Goal: Use online tool/utility: Utilize a website feature to perform a specific function

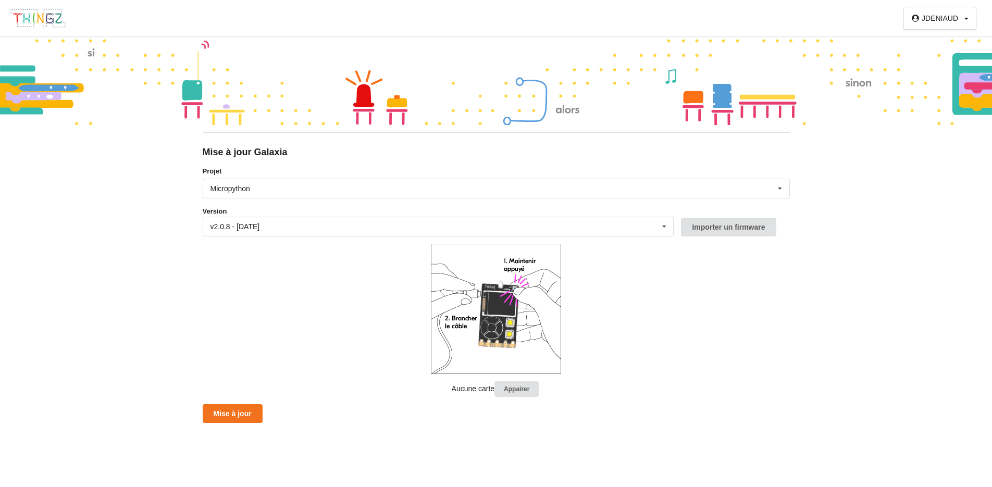
click at [52, 20] on img at bounding box center [38, 18] width 56 height 20
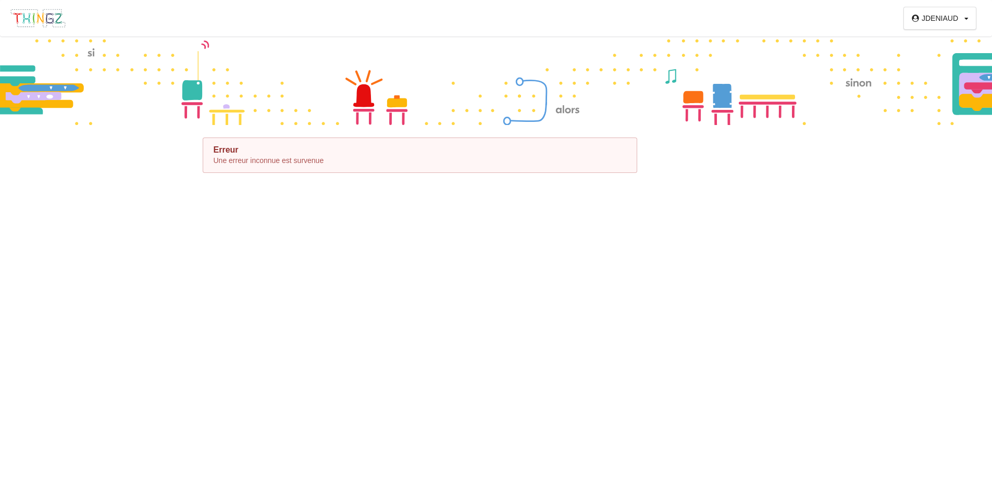
click at [52, 20] on img at bounding box center [38, 18] width 56 height 20
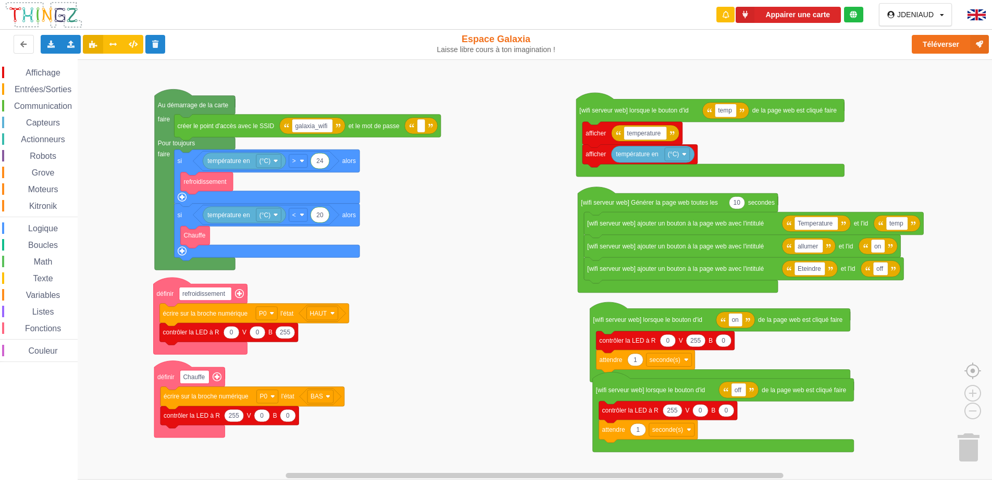
click at [973, 367] on image "Espace de travail de Blocky" at bounding box center [989, 347] width 50 height 65
click at [937, 44] on button "Téléverser" at bounding box center [950, 44] width 77 height 19
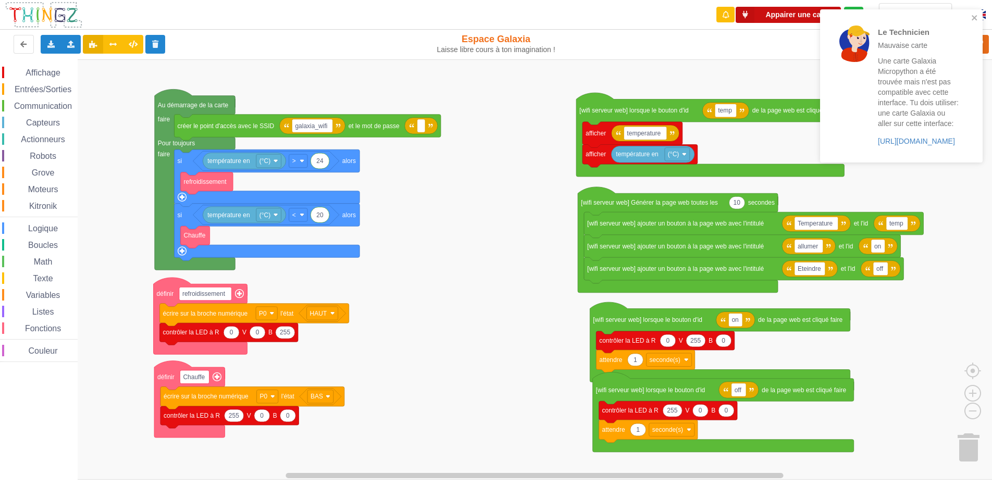
click at [792, 9] on button "Appairer une carte" at bounding box center [788, 15] width 105 height 16
click at [977, 19] on icon "close" at bounding box center [974, 18] width 7 height 8
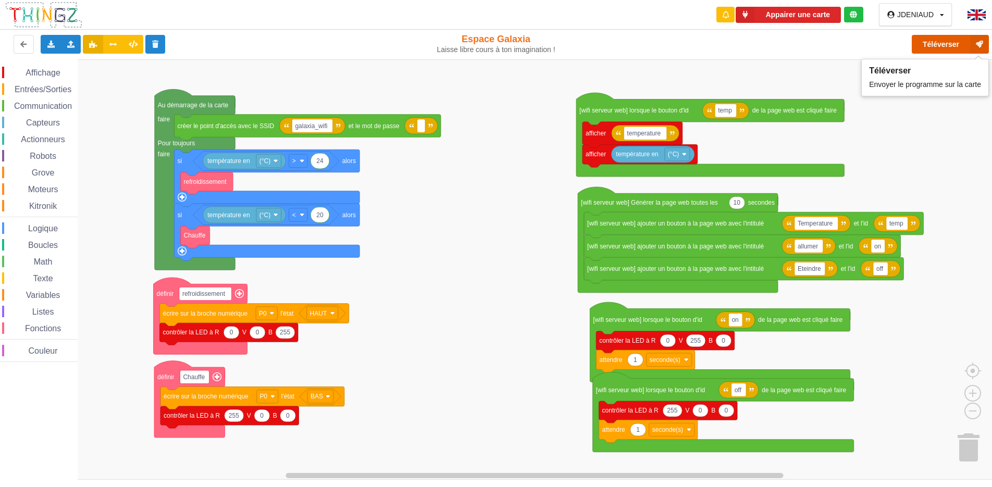
click at [948, 45] on button "Téléverser" at bounding box center [950, 44] width 77 height 19
click at [605, 44] on div "Téléverser" at bounding box center [793, 44] width 406 height 33
